Goal: Navigation & Orientation: Find specific page/section

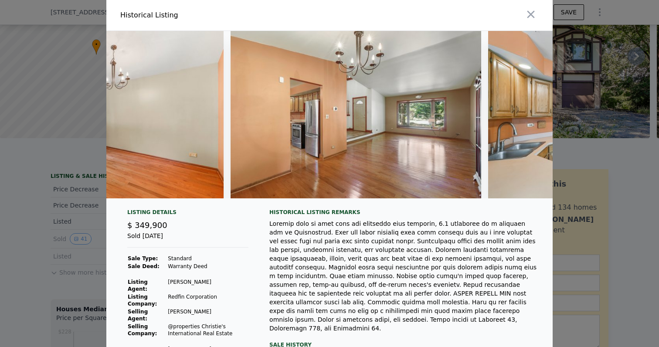
scroll to position [0, 1697]
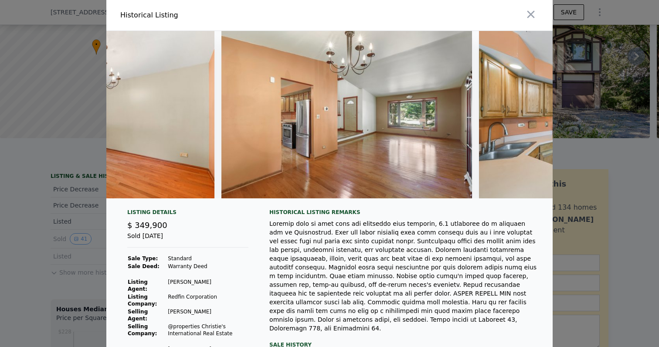
click at [353, 111] on img at bounding box center [346, 114] width 251 height 167
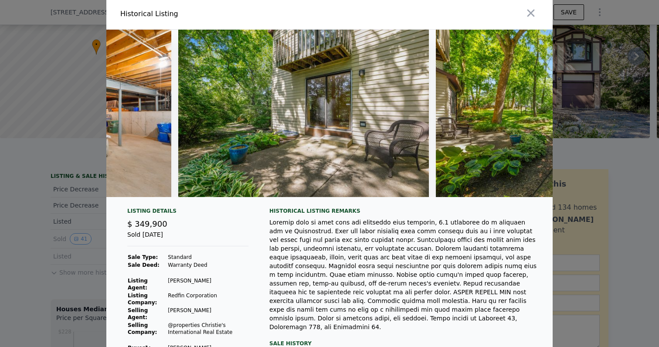
scroll to position [0, 7161]
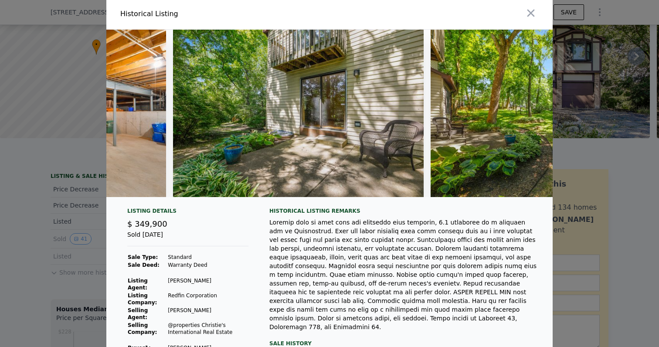
click at [305, 166] on img at bounding box center [298, 113] width 251 height 167
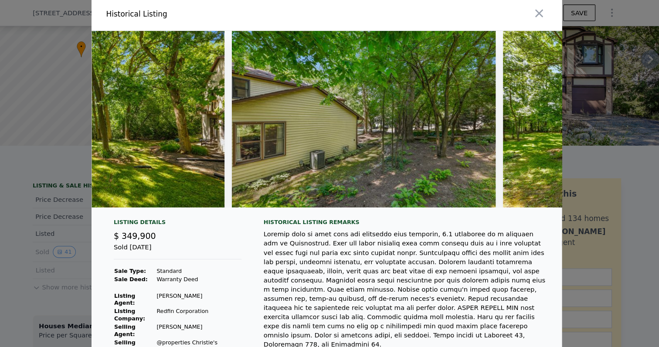
scroll to position [0, 9410]
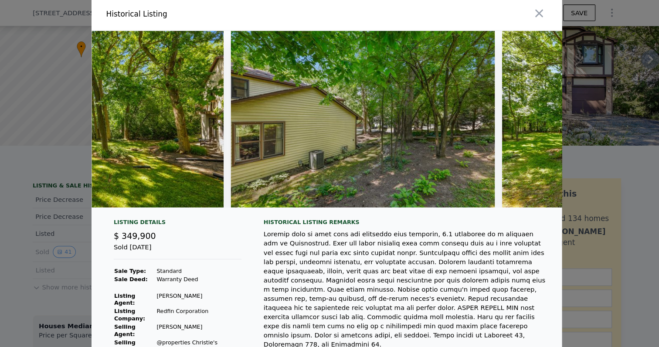
click at [402, 150] on img at bounding box center [363, 112] width 250 height 167
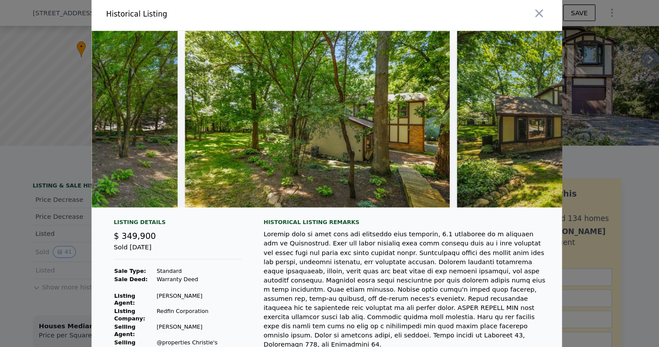
scroll to position [3, 0]
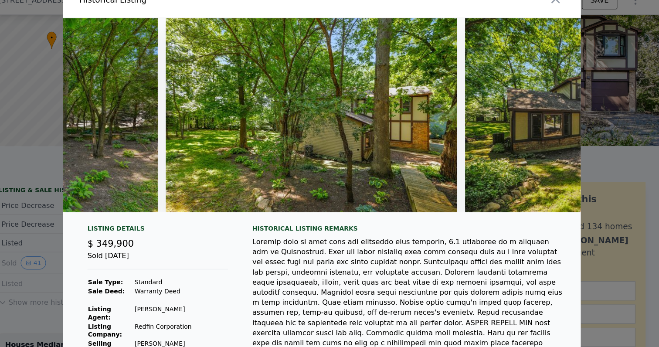
click at [384, 144] on img at bounding box center [320, 111] width 251 height 167
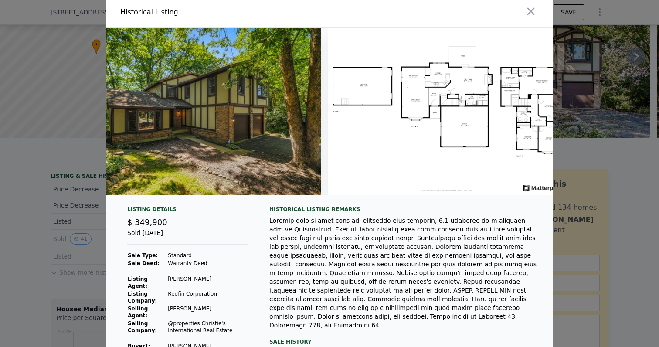
scroll to position [0, 10119]
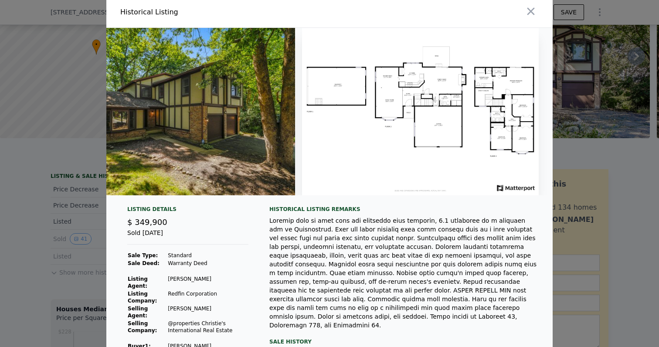
click at [380, 127] on img at bounding box center [420, 111] width 237 height 167
drag, startPoint x: 380, startPoint y: 127, endPoint x: 633, endPoint y: -28, distance: 296.9
click at [633, 0] on html "Search an address or region Solutions Company Open main menu Log In Free Accoun…" at bounding box center [329, 173] width 659 height 347
